Goal: Navigation & Orientation: Find specific page/section

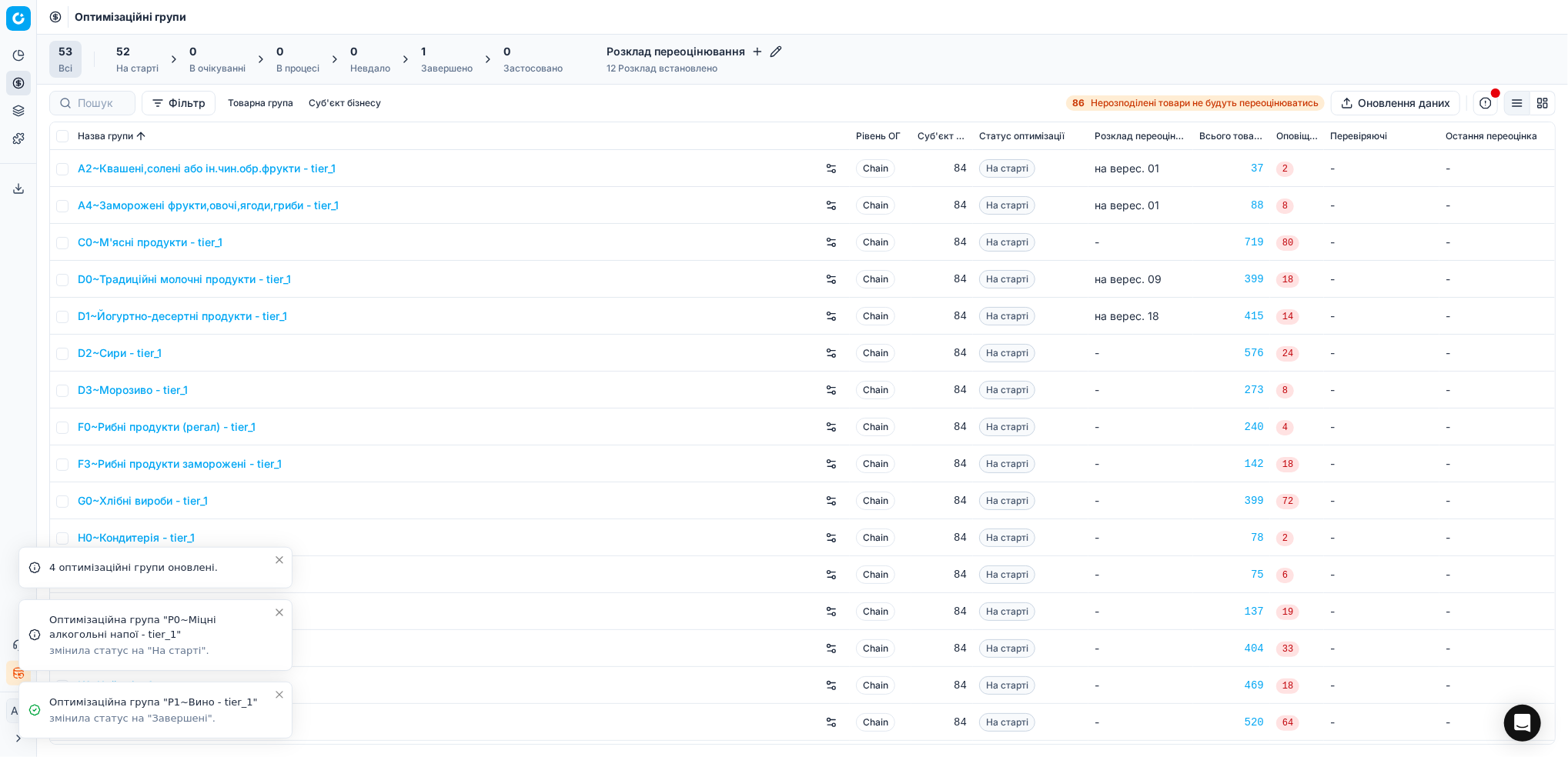
click at [276, 696] on icon "Close toast" at bounding box center [280, 695] width 13 height 13
click at [283, 687] on button "Close toast" at bounding box center [279, 679] width 18 height 18
